Goal: Navigation & Orientation: Find specific page/section

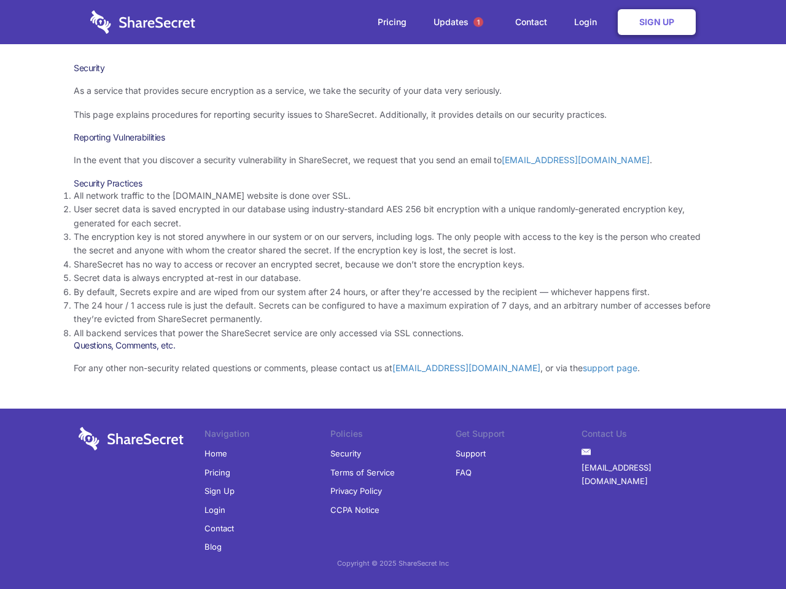
click at [393, 295] on li "By default, Secrets expire and are wiped from our system after 24 hours, or aft…" at bounding box center [393, 292] width 638 height 14
click at [478, 22] on span "1" at bounding box center [478, 22] width 10 height 10
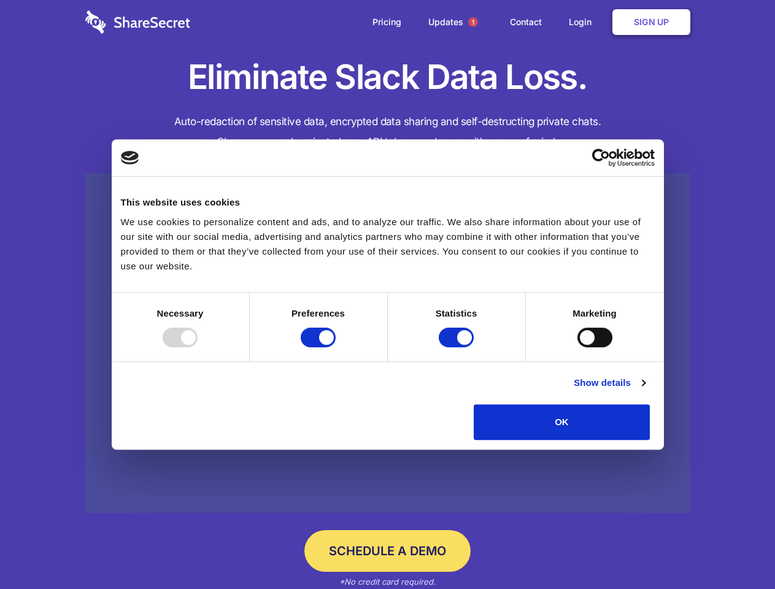
click at [198, 347] on div at bounding box center [180, 338] width 35 height 20
click at [336, 347] on input "Preferences" at bounding box center [318, 338] width 35 height 20
checkbox input "false"
click at [458, 347] on input "Statistics" at bounding box center [456, 338] width 35 height 20
checkbox input "false"
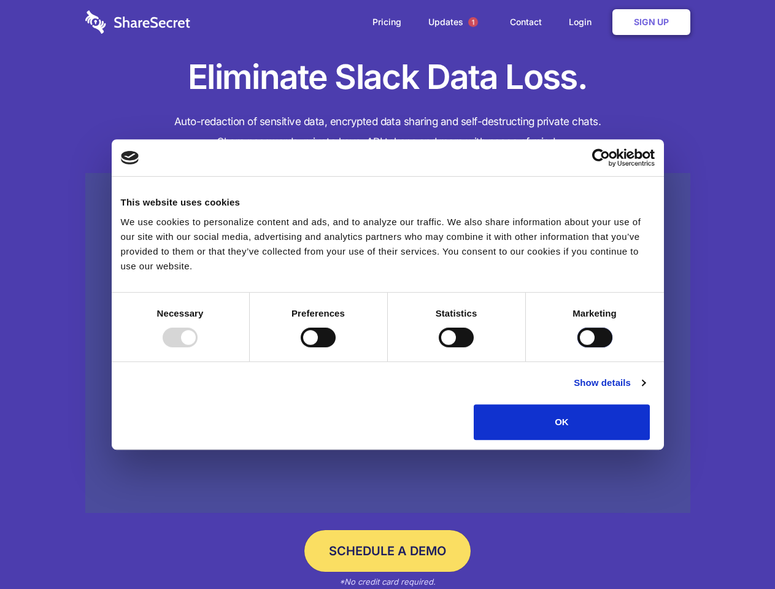
click at [578, 347] on input "Marketing" at bounding box center [595, 338] width 35 height 20
checkbox input "true"
click at [645, 390] on link "Show details" at bounding box center [609, 383] width 71 height 15
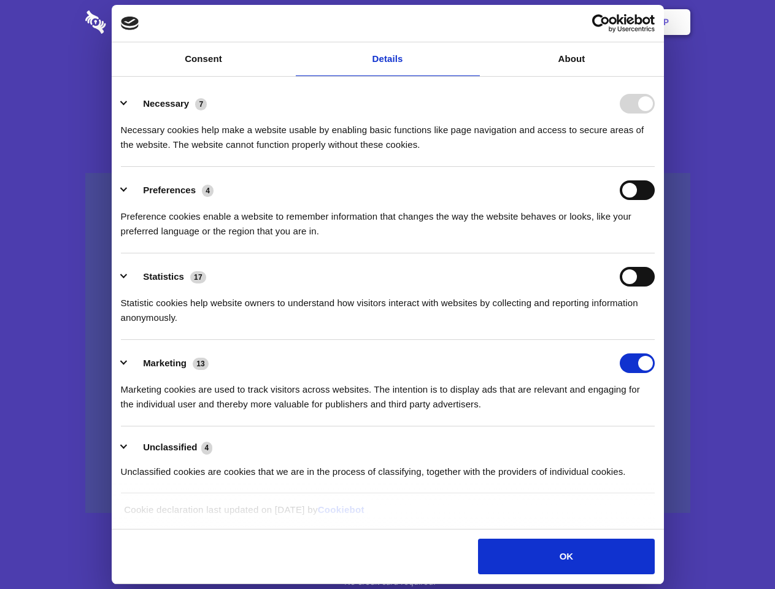
click at [655, 152] on div "Necessary cookies help make a website usable by enabling basic functions like p…" at bounding box center [388, 133] width 534 height 39
click at [473, 22] on span "1" at bounding box center [473, 22] width 10 height 10
